Goal: Book appointment/travel/reservation

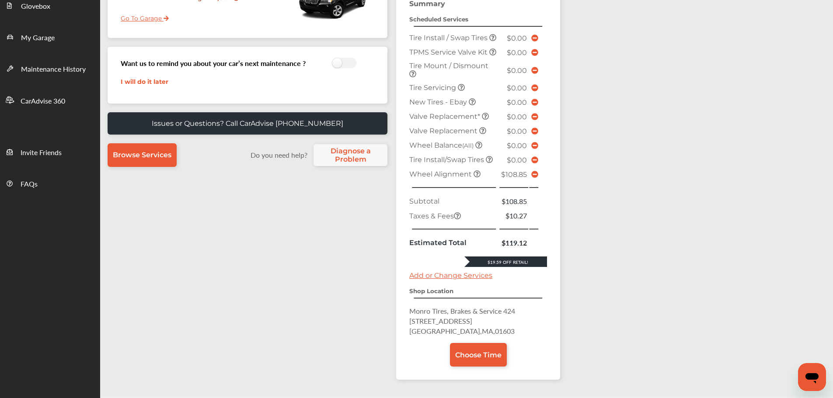
scroll to position [175, 0]
click at [491, 366] on link "Choose Time" at bounding box center [478, 355] width 57 height 24
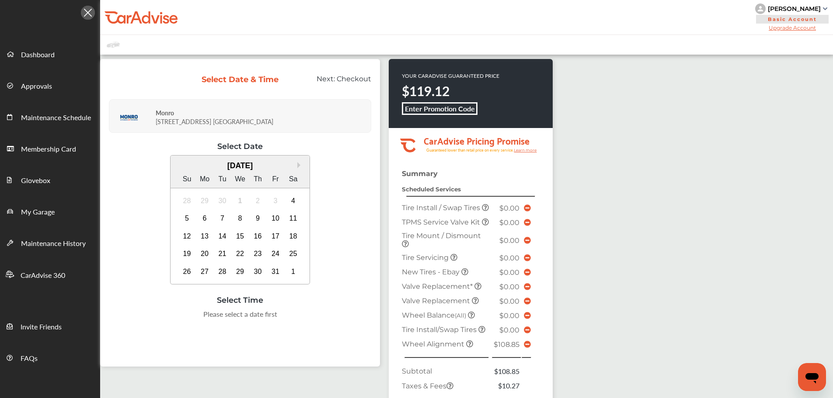
click at [207, 221] on div "6" at bounding box center [205, 219] width 14 height 14
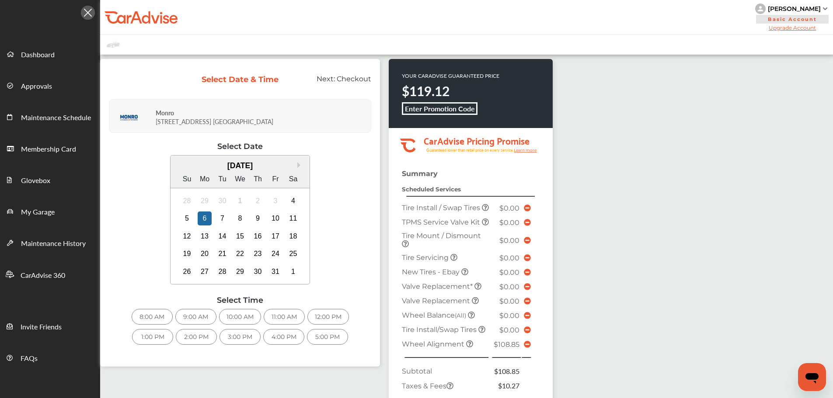
click at [208, 316] on div "9:00 AM" at bounding box center [195, 317] width 41 height 16
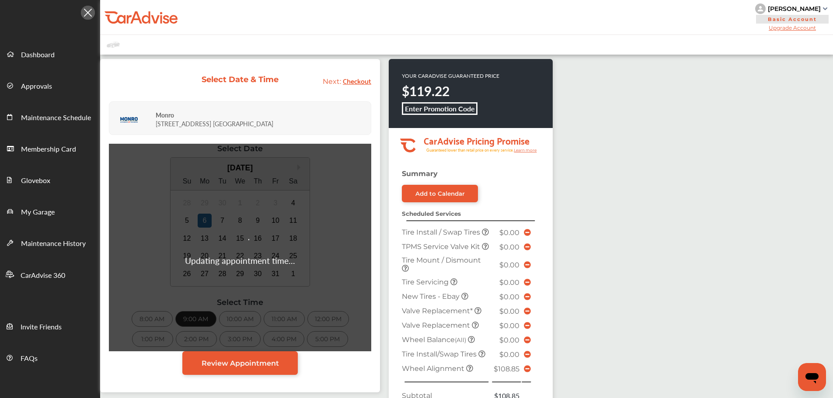
click at [775, 4] on div "[PERSON_NAME]" at bounding box center [792, 8] width 74 height 10
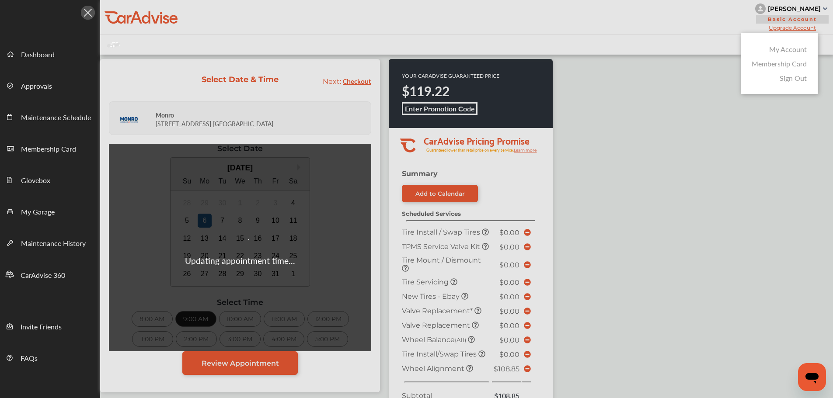
click at [771, 49] on link "My Account" at bounding box center [788, 49] width 38 height 10
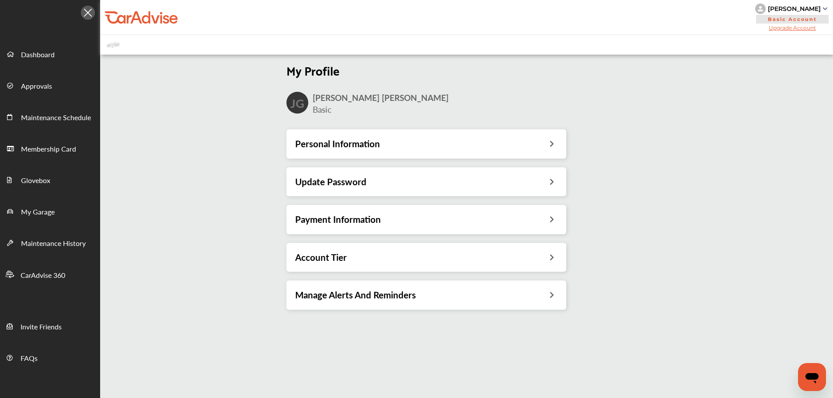
click at [318, 220] on h3 "Payment Information" at bounding box center [338, 219] width 86 height 11
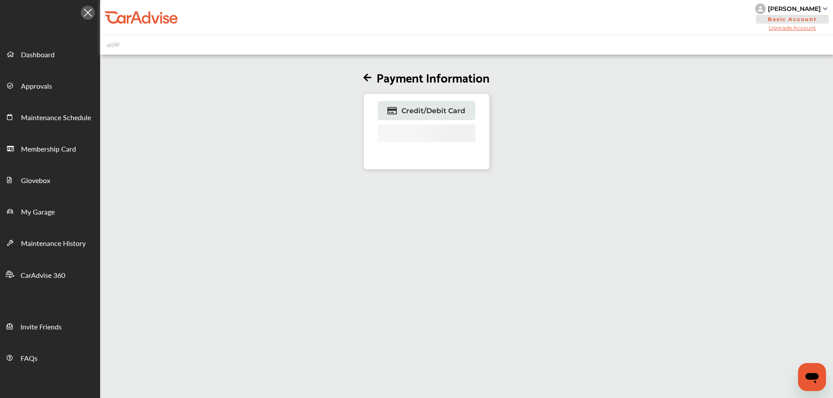
click at [394, 107] on icon at bounding box center [391, 111] width 9 height 8
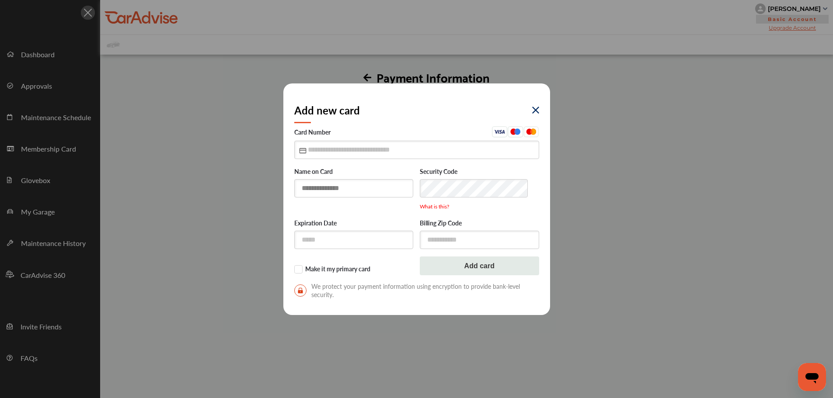
click at [330, 191] on input "text" at bounding box center [353, 188] width 119 height 18
type input "**********"
click at [339, 150] on input "text" at bounding box center [416, 150] width 245 height 18
type input "**********"
type input "*****"
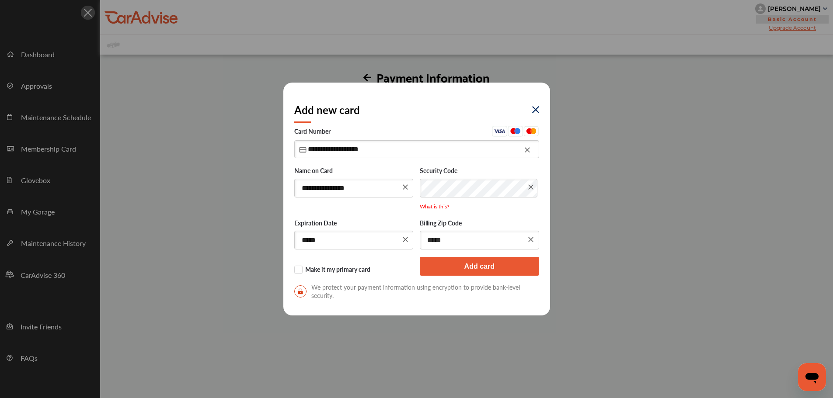
type input "*****"
click button "Add card" at bounding box center [479, 266] width 119 height 19
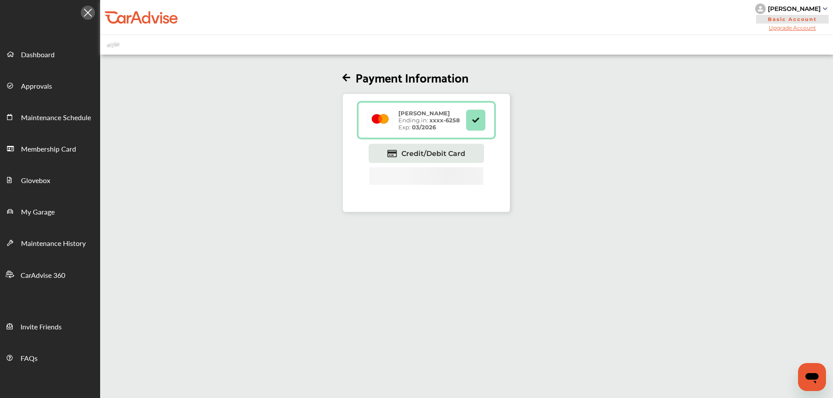
click at [31, 59] on span "Dashboard" at bounding box center [38, 54] width 34 height 11
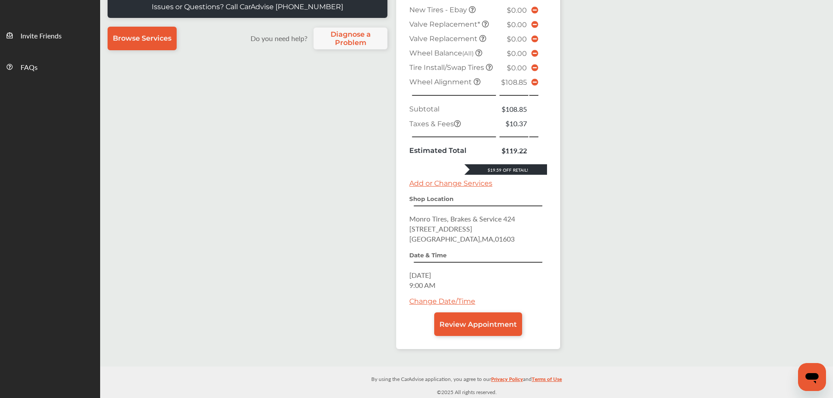
scroll to position [304, 0]
click at [454, 326] on span "Review Appointment" at bounding box center [477, 325] width 77 height 8
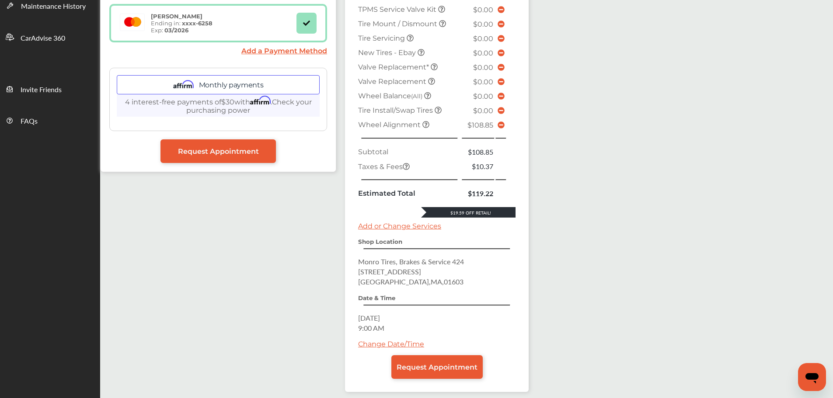
scroll to position [276, 0]
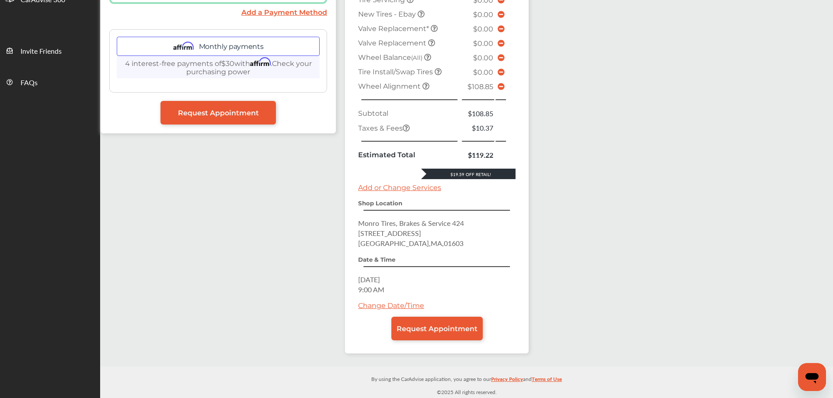
click at [417, 333] on link "Request Appointment" at bounding box center [436, 329] width 91 height 24
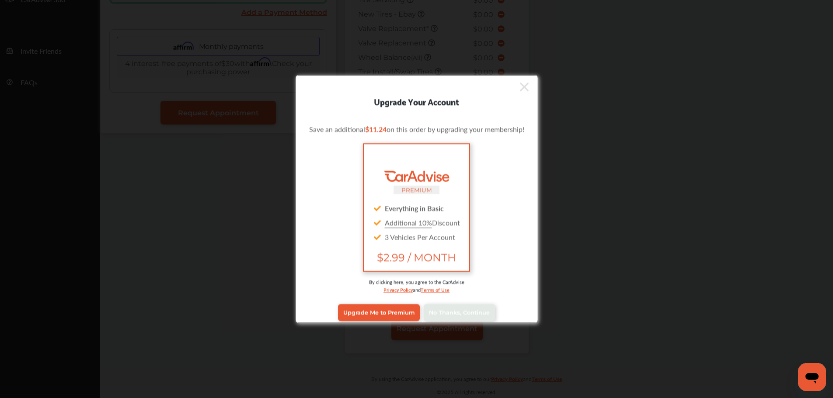
click at [441, 314] on span "No Thanks, Continue" at bounding box center [459, 313] width 61 height 7
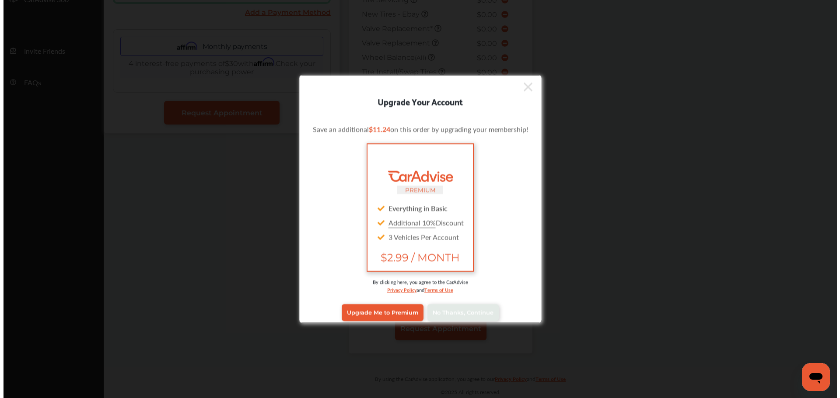
scroll to position [0, 0]
